Goal: Task Accomplishment & Management: Manage account settings

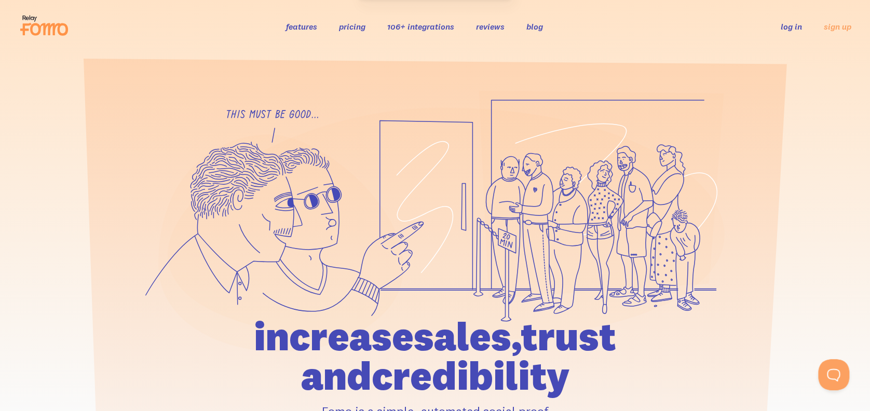
click at [796, 25] on link "log in" at bounding box center [791, 26] width 21 height 10
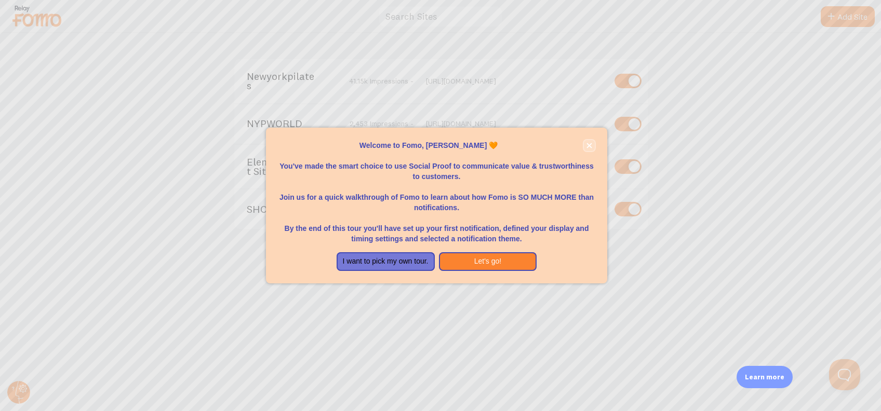
click at [589, 146] on icon "close," at bounding box center [588, 145] width 5 height 5
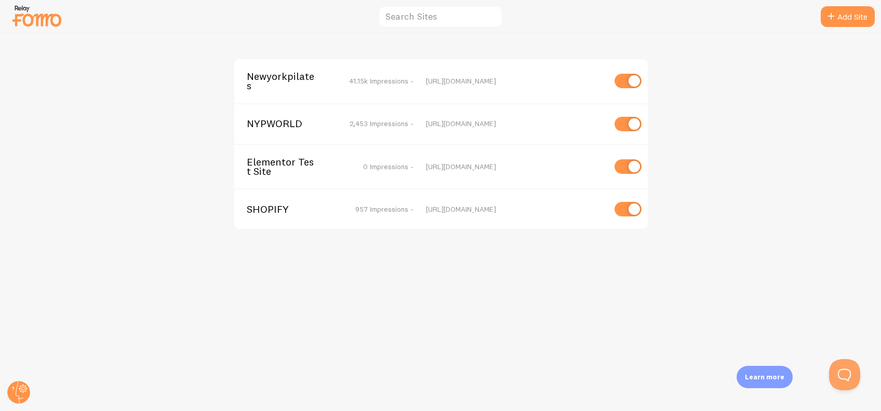
click at [263, 83] on span "Newyorkpilates" at bounding box center [289, 81] width 84 height 19
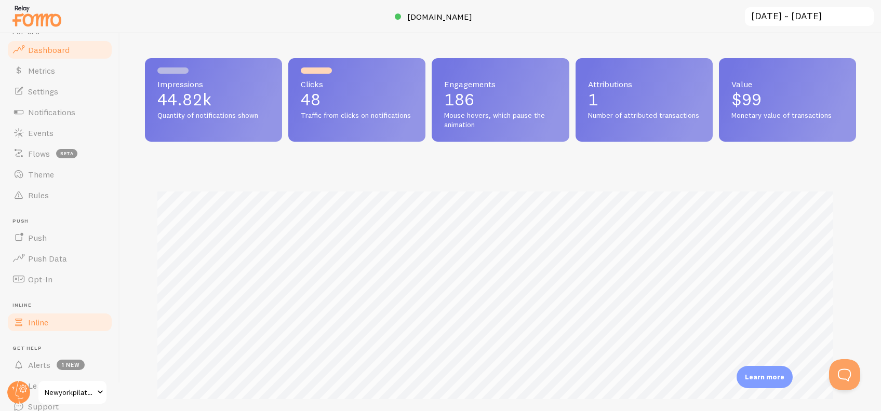
scroll to position [10, 0]
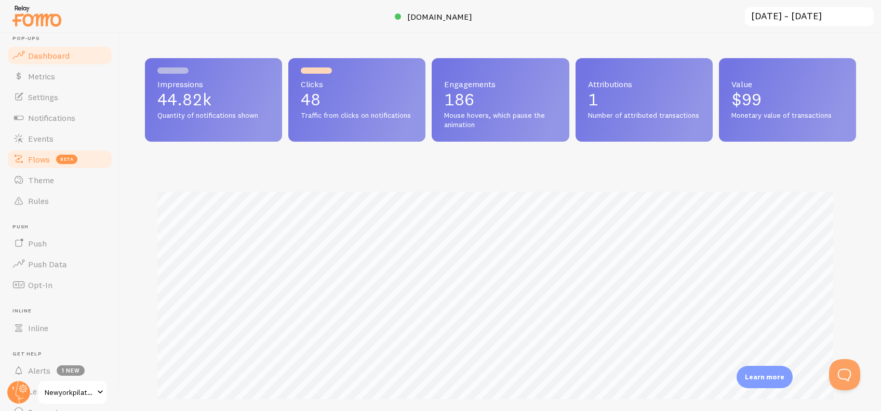
click at [46, 159] on span "Flows" at bounding box center [39, 159] width 22 height 10
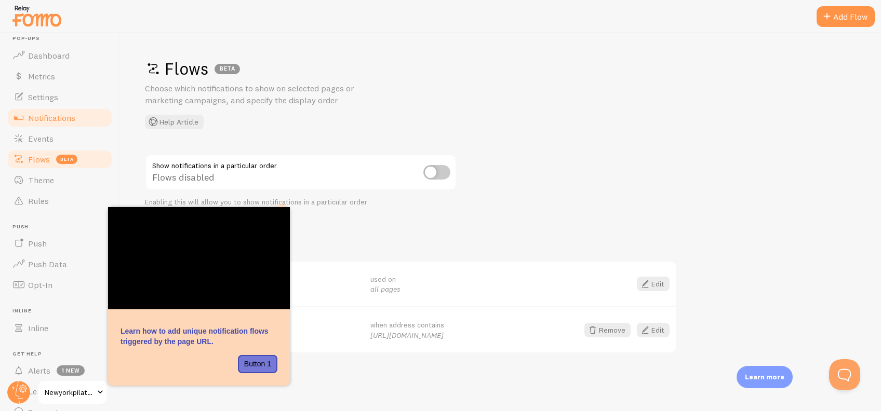
click at [61, 120] on span "Notifications" at bounding box center [51, 118] width 47 height 10
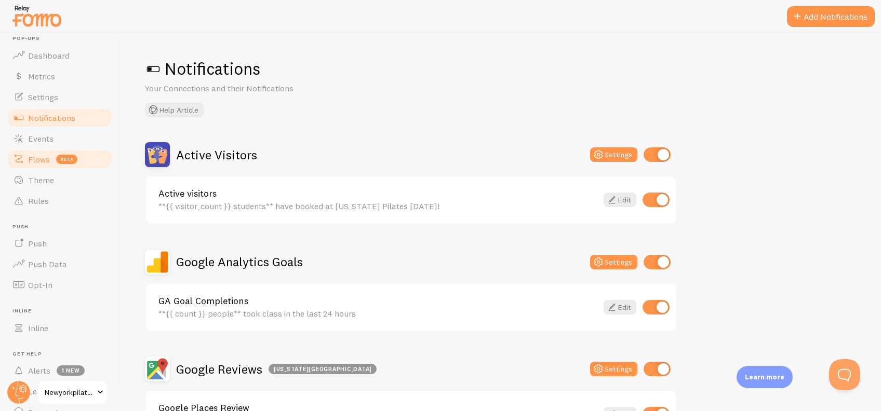
click at [43, 167] on link "Flows beta" at bounding box center [59, 159] width 107 height 21
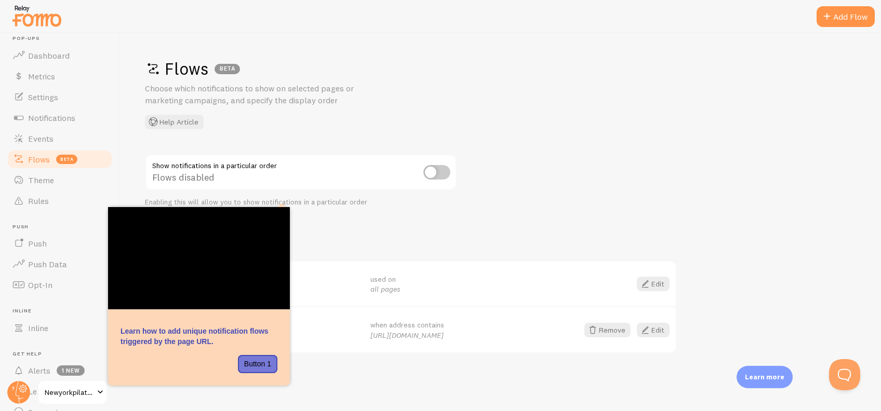
click at [368, 378] on div "Flows BETA Choose which notifications to show on selected pages or marketing ca…" at bounding box center [500, 222] width 761 height 378
click at [367, 380] on div "Flows BETA Choose which notifications to show on selected pages or marketing ca…" at bounding box center [500, 222] width 761 height 378
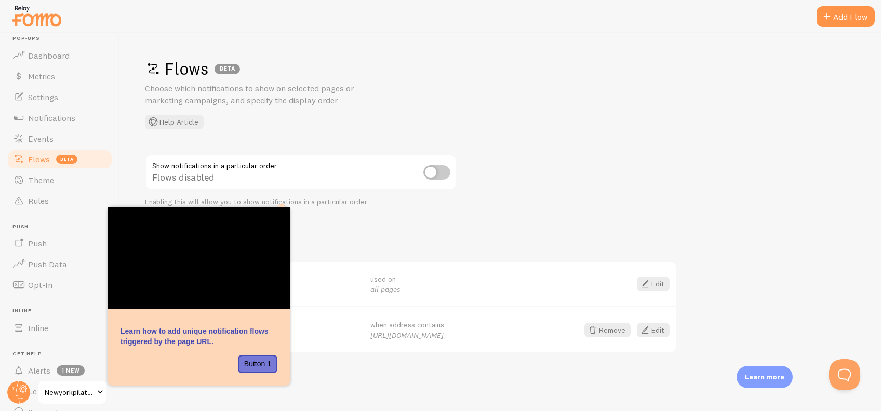
drag, startPoint x: 367, startPoint y: 380, endPoint x: 634, endPoint y: 142, distance: 357.5
click at [634, 142] on div "Flows BETA Choose which notifications to show on selected pages or marketing ca…" at bounding box center [500, 222] width 761 height 378
click at [266, 370] on button "Button 1" at bounding box center [257, 364] width 39 height 19
click at [608, 187] on div "Flows BETA Choose which notifications to show on selected pages or marketing ca…" at bounding box center [500, 222] width 761 height 378
click at [608, 185] on div "Flows BETA Choose which notifications to show on selected pages or marketing ca…" at bounding box center [500, 222] width 761 height 378
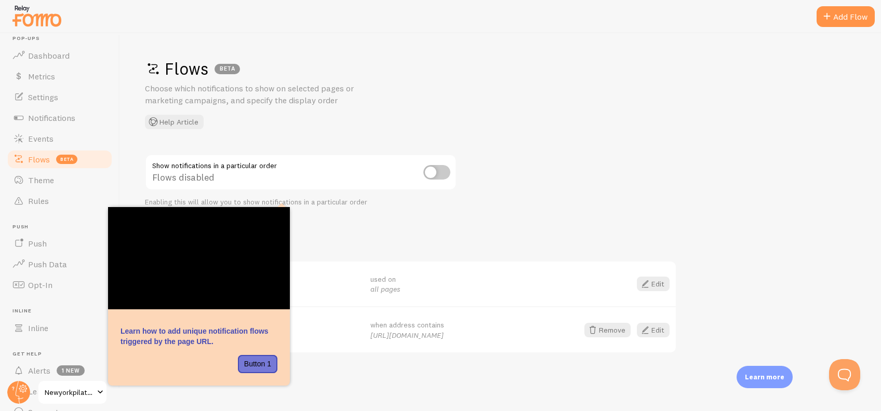
click at [608, 184] on div "Flows BETA Choose which notifications to show on selected pages or marketing ca…" at bounding box center [500, 222] width 761 height 378
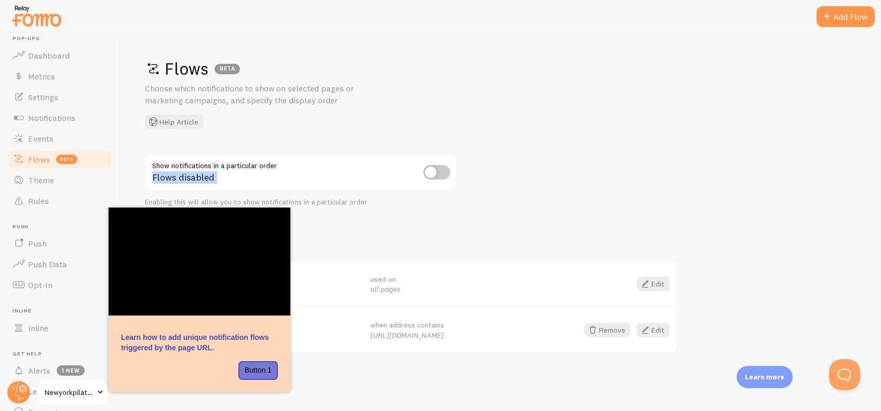
click at [608, 184] on div "Flows BETA Choose which notifications to show on selected pages or marketing ca…" at bounding box center [500, 222] width 761 height 378
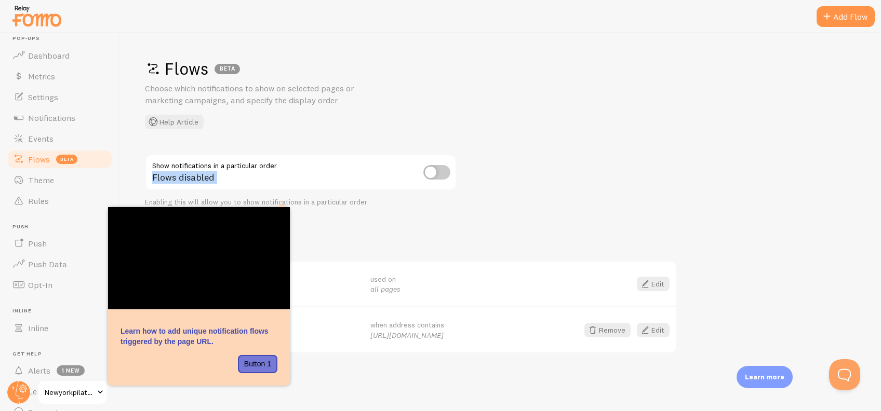
click at [608, 184] on div "Flows BETA Choose which notifications to show on selected pages or marketing ca…" at bounding box center [500, 222] width 761 height 378
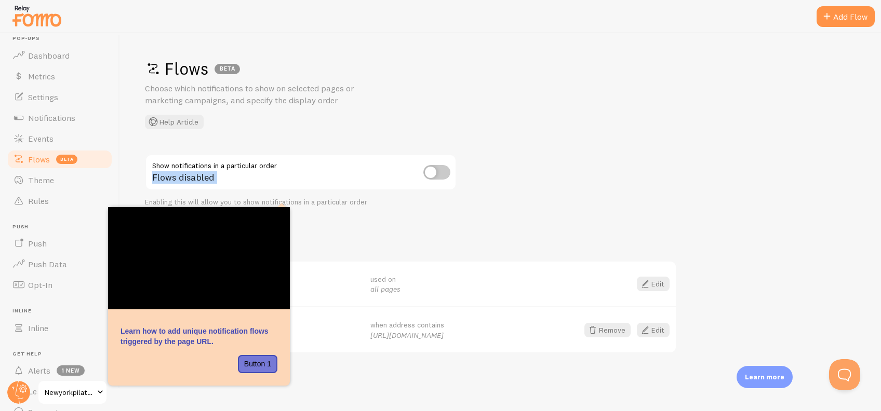
click at [608, 184] on div "Flows BETA Choose which notifications to show on selected pages or marketing ca…" at bounding box center [500, 222] width 761 height 378
click at [94, 389] on span at bounding box center [100, 392] width 12 height 12
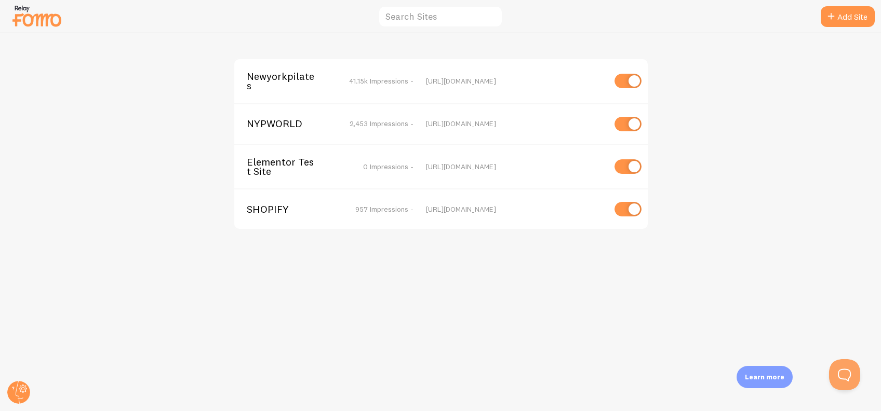
click at [463, 92] on div "Newyorkpilates 41.15k Impressions - [URL][DOMAIN_NAME]" at bounding box center [440, 81] width 413 height 44
click at [427, 80] on div "[URL][DOMAIN_NAME]" at bounding box center [515, 80] width 179 height 9
click at [294, 87] on span "Newyorkpilates" at bounding box center [289, 81] width 84 height 19
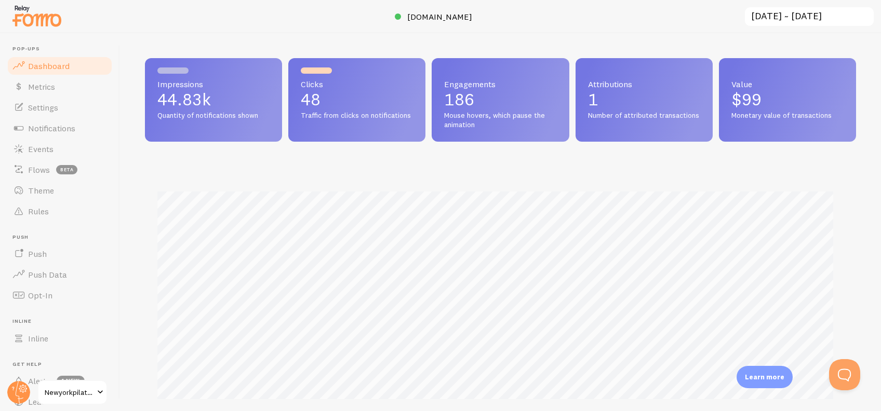
scroll to position [273, 700]
click at [47, 170] on span "Flows" at bounding box center [39, 170] width 22 height 10
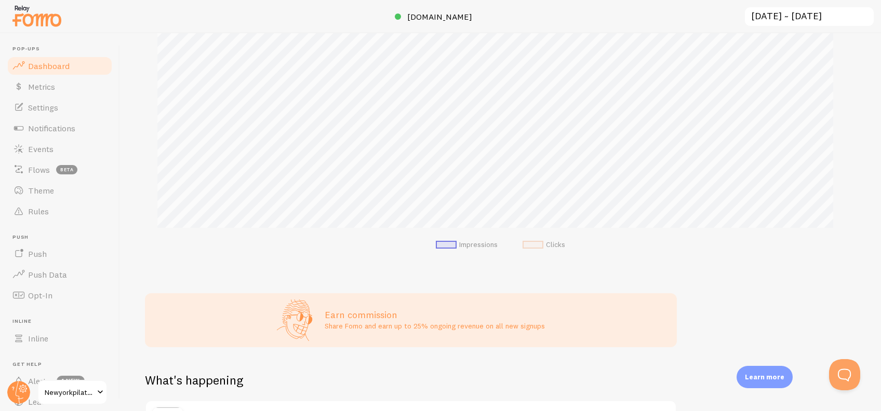
scroll to position [174, 0]
click at [42, 125] on span "Notifications" at bounding box center [51, 128] width 47 height 10
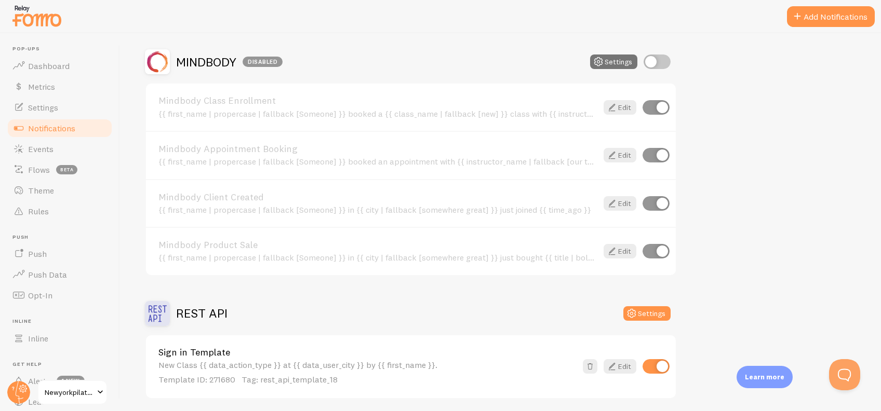
scroll to position [1284, 0]
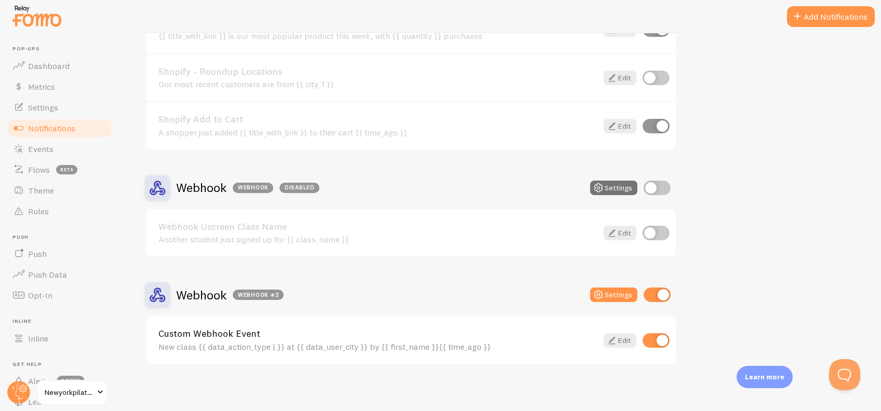
click at [197, 342] on div "New class {{ data_action_type | }} at {{ data_user_city }} by {{ first_name }}{…" at bounding box center [377, 346] width 439 height 9
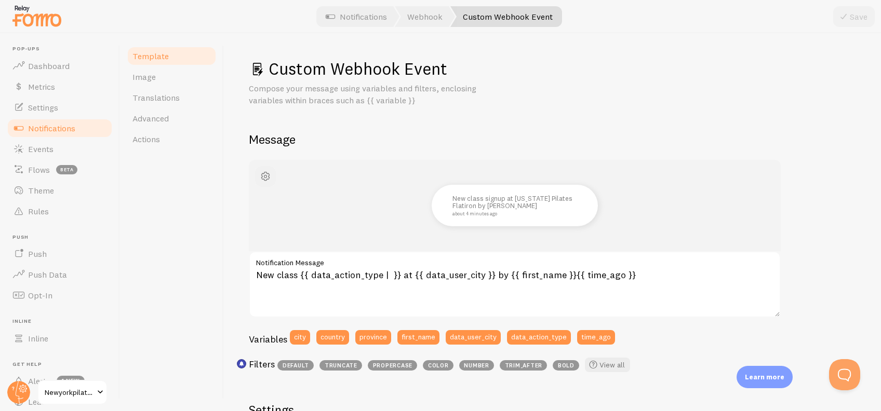
click at [271, 179] on span "button" at bounding box center [265, 176] width 12 height 12
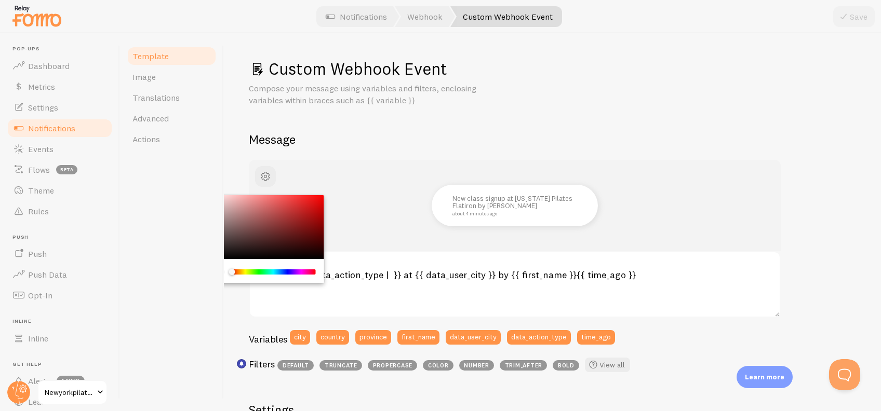
click at [334, 185] on div "New class signup at [US_STATE] Pilates Flatiron by [PERSON_NAME] about 4 minute…" at bounding box center [515, 206] width 482 height 42
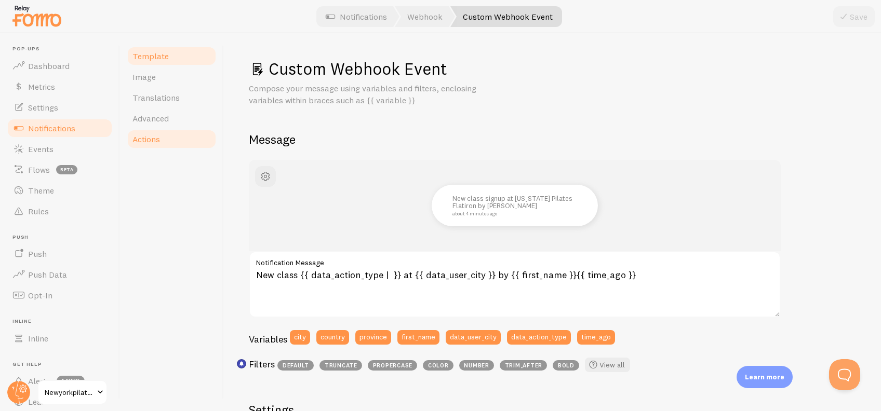
click at [144, 144] on link "Actions" at bounding box center [171, 139] width 91 height 21
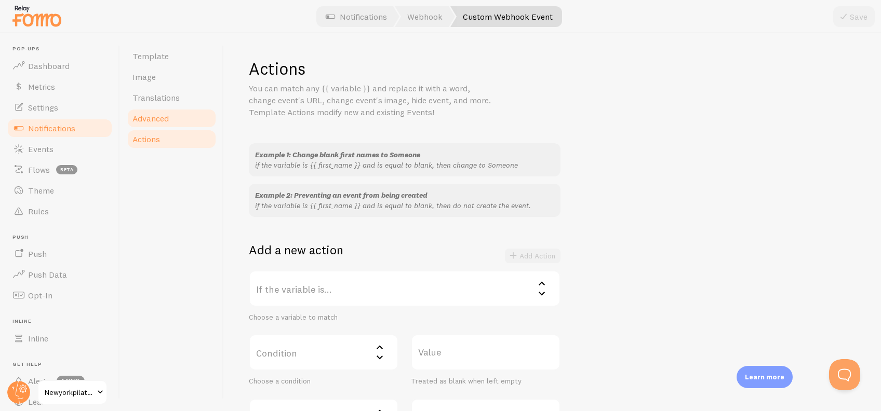
click at [170, 120] on link "Advanced" at bounding box center [171, 118] width 91 height 21
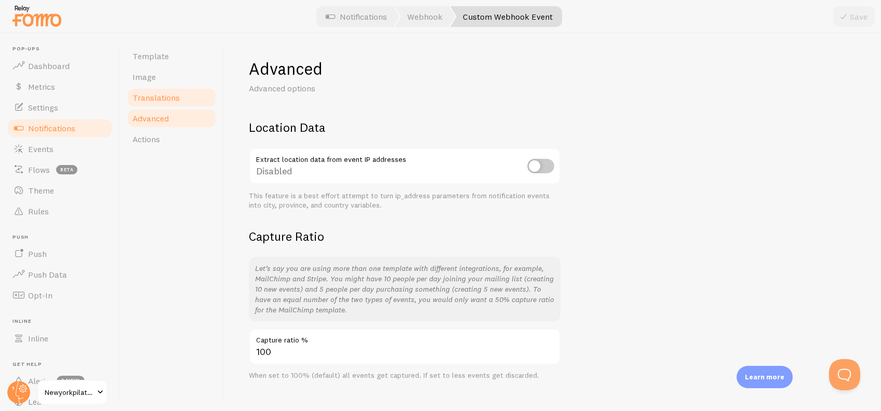
click at [150, 96] on span "Translations" at bounding box center [155, 97] width 47 height 10
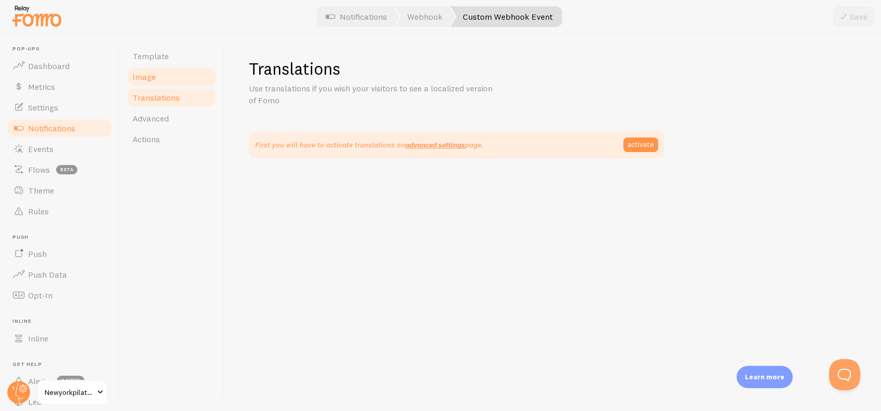
click at [155, 80] on link "Image" at bounding box center [171, 76] width 91 height 21
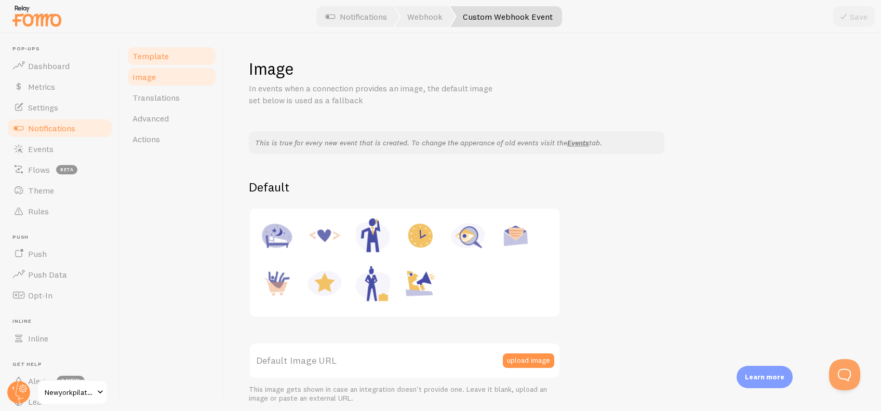
click at [154, 56] on span "Template" at bounding box center [150, 56] width 36 height 10
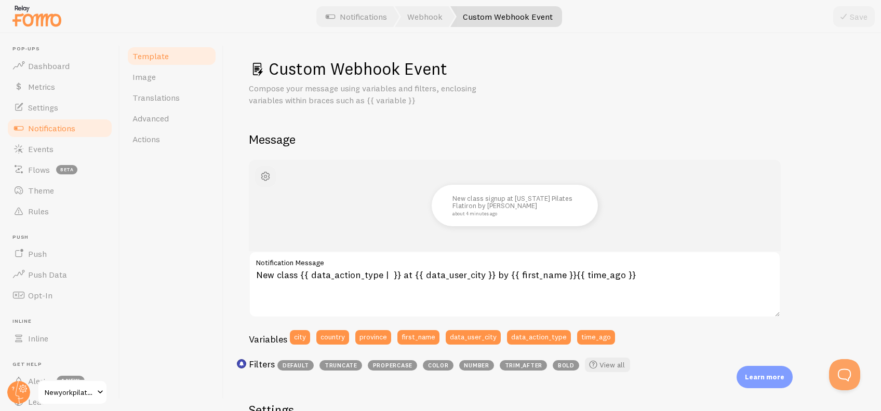
click at [266, 179] on span "button" at bounding box center [265, 176] width 12 height 12
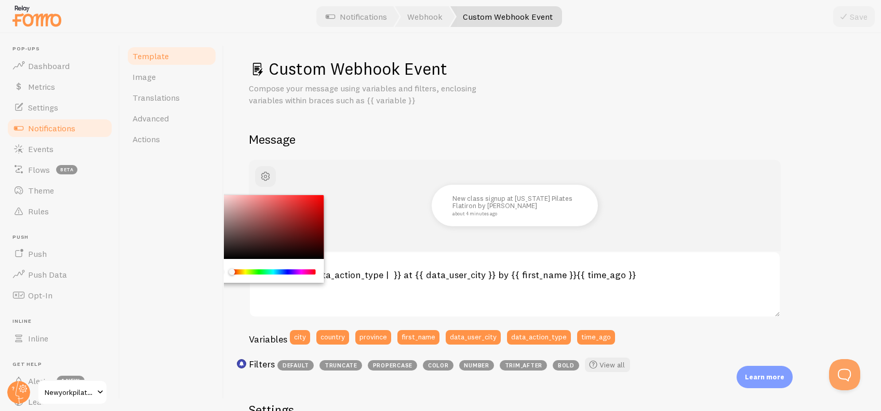
click at [351, 176] on div "New class signup at [US_STATE] Pilates Flatiron by [PERSON_NAME] about 4 minute…" at bounding box center [515, 205] width 532 height 91
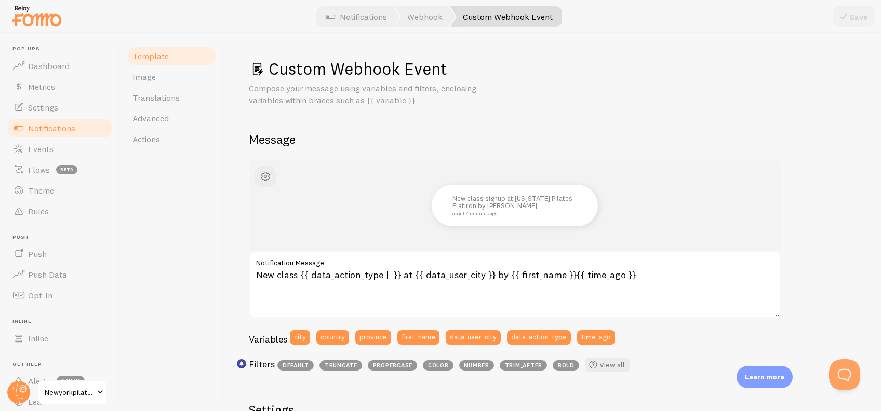
click at [65, 123] on span "Notifications" at bounding box center [51, 128] width 47 height 10
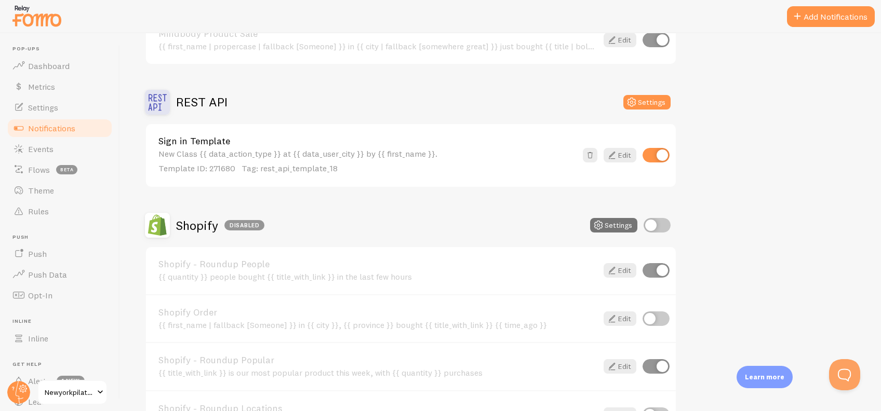
scroll to position [947, 0]
click at [235, 145] on div "Sign in Template New Class {{ data_action_type }} at {{ data_user_city }} by {{…" at bounding box center [367, 156] width 418 height 38
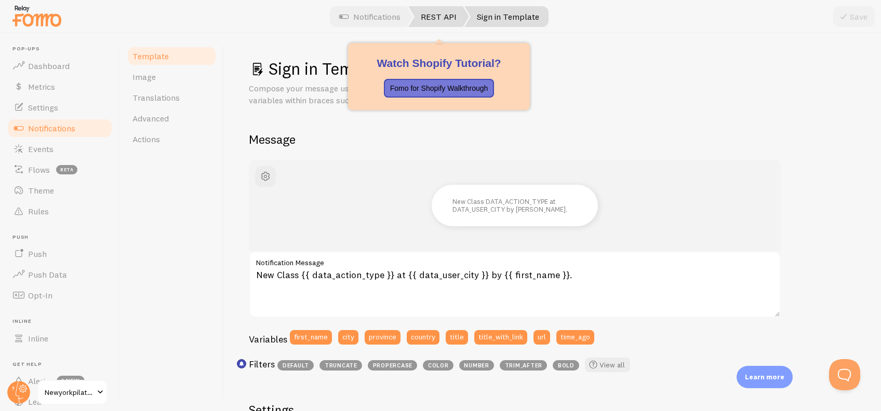
click at [437, 9] on link "REST API" at bounding box center [438, 16] width 61 height 21
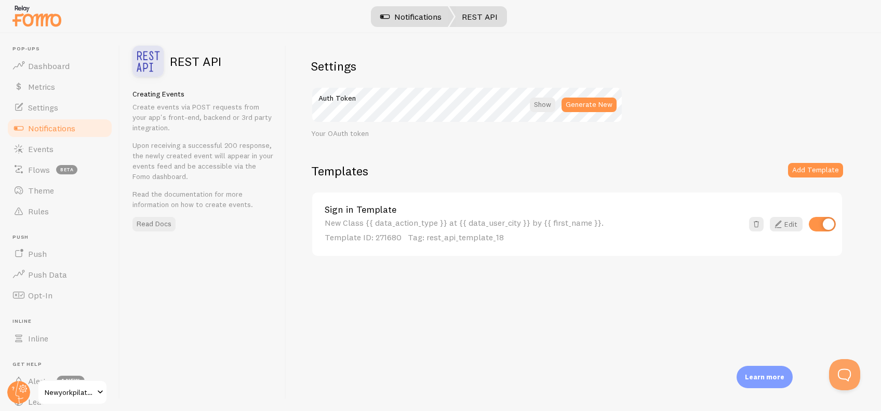
click at [406, 21] on link "Notifications" at bounding box center [411, 16] width 86 height 21
click at [669, 232] on p "Template ID: 271680 Tag: rest_api_template_18" at bounding box center [533, 238] width 418 height 12
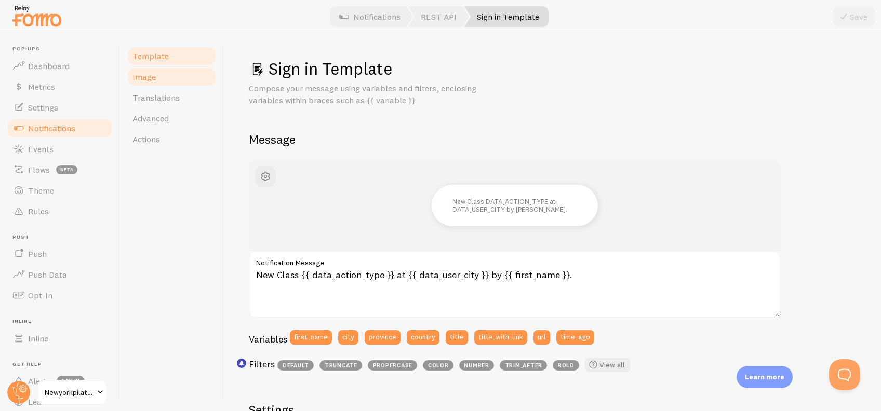
click at [166, 76] on link "Image" at bounding box center [171, 76] width 91 height 21
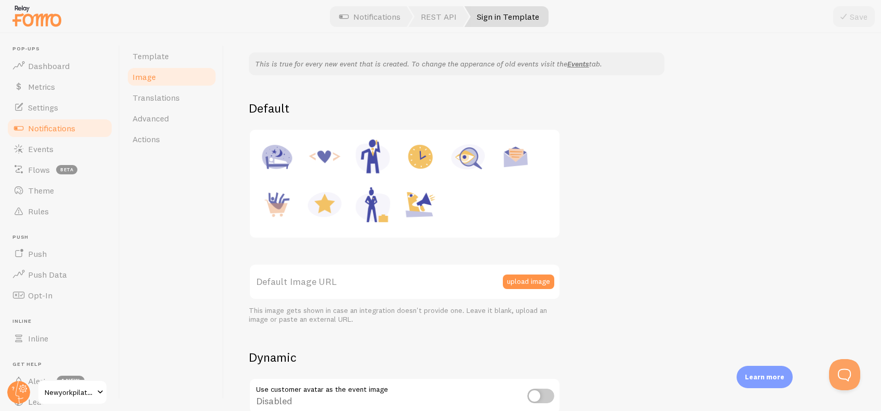
scroll to position [76, 0]
